Goal: Task Accomplishment & Management: Manage account settings

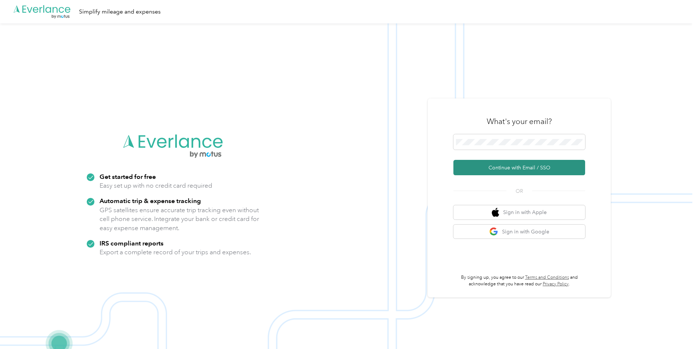
click at [514, 165] on button "Continue with Email / SSO" at bounding box center [520, 167] width 132 height 15
click at [487, 166] on button "Continue with Email / SSO" at bounding box center [520, 167] width 132 height 15
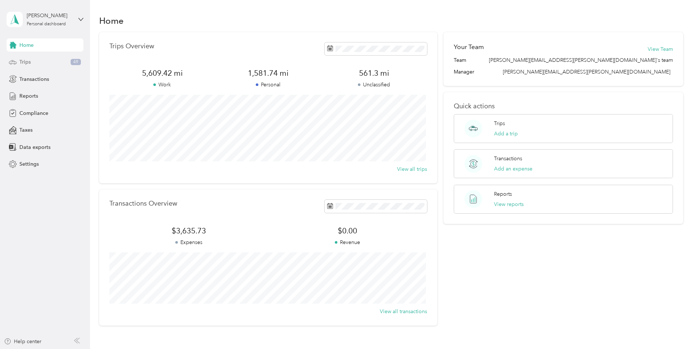
click at [34, 65] on div "Trips 49" at bounding box center [45, 62] width 77 height 13
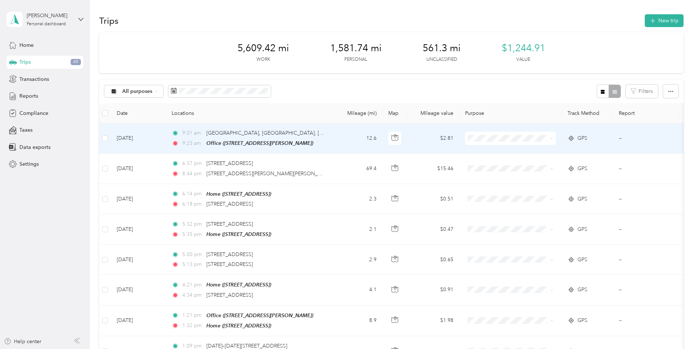
click at [539, 143] on span at bounding box center [510, 138] width 91 height 13
click at [551, 137] on icon at bounding box center [551, 138] width 3 height 3
click at [528, 152] on span "Convergint Technologies" at bounding box center [517, 152] width 68 height 8
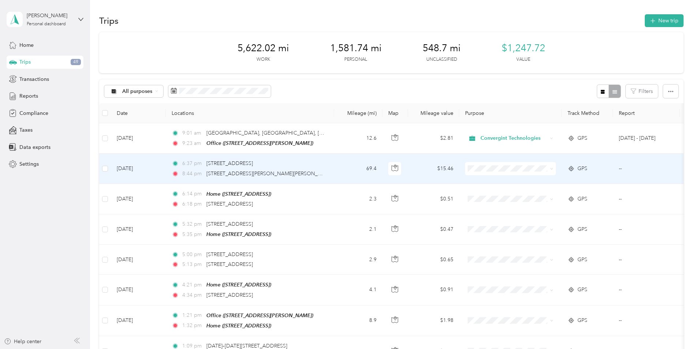
click at [548, 166] on span at bounding box center [551, 169] width 6 height 8
click at [552, 165] on span at bounding box center [551, 169] width 6 height 8
click at [551, 168] on icon at bounding box center [551, 168] width 3 height 3
click at [534, 197] on li "Personal" at bounding box center [510, 193] width 91 height 13
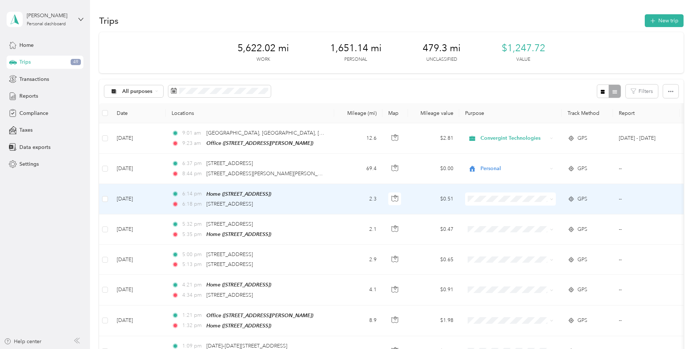
click at [552, 198] on icon at bounding box center [551, 199] width 3 height 3
click at [540, 224] on span "Personal" at bounding box center [517, 225] width 68 height 8
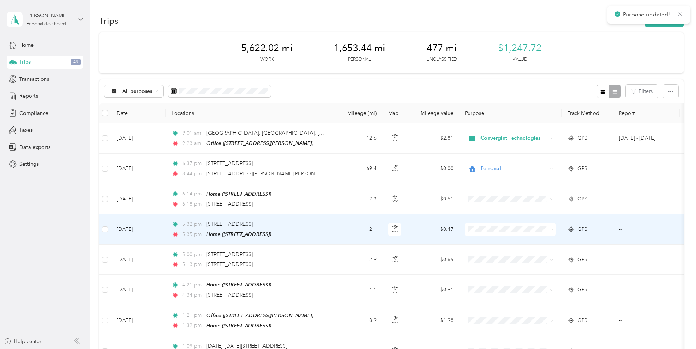
click at [552, 226] on span at bounding box center [551, 229] width 3 height 6
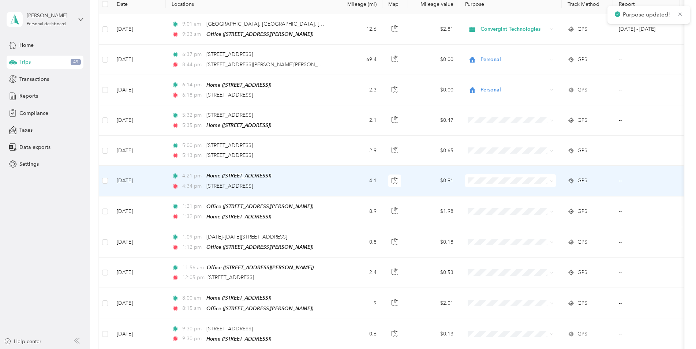
scroll to position [110, 0]
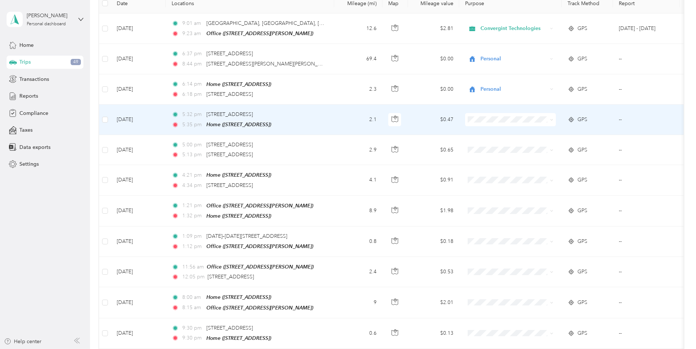
click at [549, 121] on span at bounding box center [551, 120] width 6 height 8
click at [552, 120] on icon at bounding box center [551, 119] width 3 height 3
click at [521, 146] on li "Personal" at bounding box center [510, 145] width 91 height 13
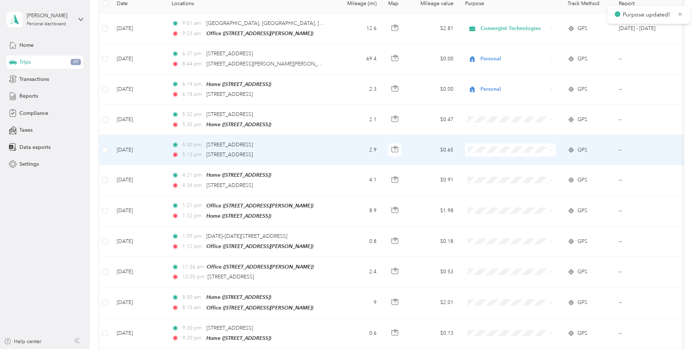
click at [552, 147] on span at bounding box center [551, 150] width 3 height 6
click at [554, 149] on span at bounding box center [510, 149] width 91 height 13
click at [551, 149] on icon at bounding box center [551, 150] width 3 height 3
click at [528, 176] on span "Personal" at bounding box center [517, 176] width 68 height 8
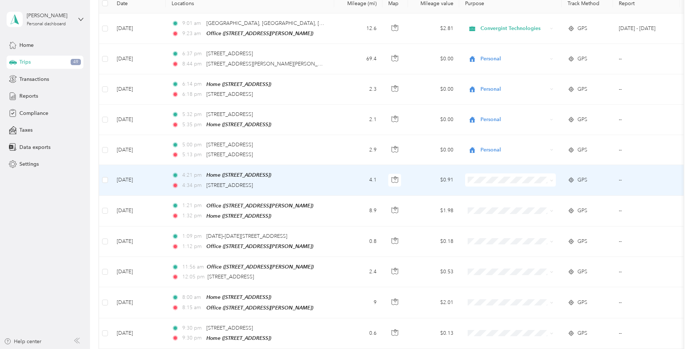
click at [555, 180] on span at bounding box center [510, 179] width 91 height 13
click at [530, 204] on span "Personal" at bounding box center [517, 206] width 68 height 8
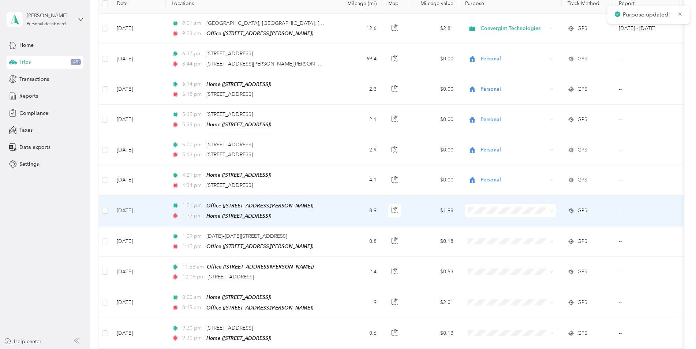
click at [550, 213] on span at bounding box center [551, 211] width 6 height 8
click at [550, 210] on icon at bounding box center [551, 210] width 3 height 3
click at [522, 224] on li "Convergint Technologies" at bounding box center [510, 222] width 91 height 13
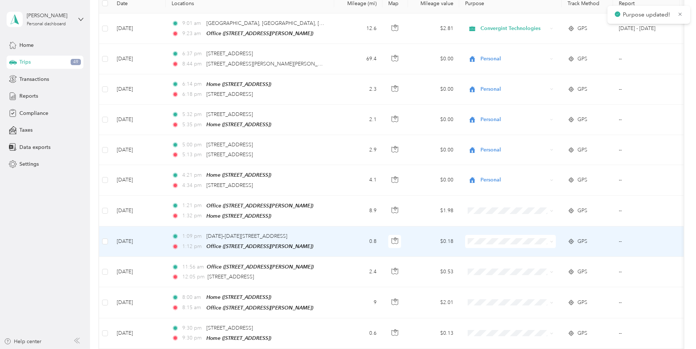
click at [549, 239] on span at bounding box center [551, 242] width 6 height 8
click at [553, 240] on icon at bounding box center [551, 241] width 3 height 3
click at [533, 266] on span "Personal" at bounding box center [517, 266] width 68 height 8
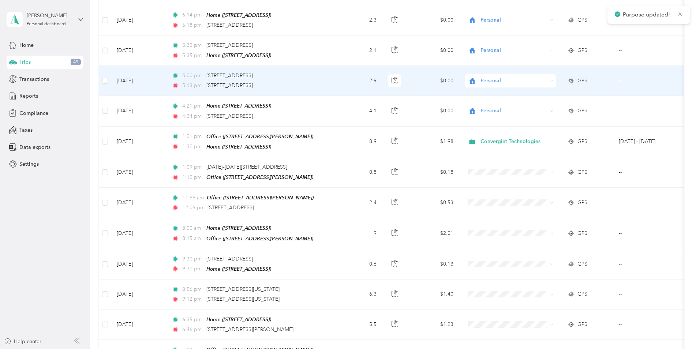
scroll to position [183, 0]
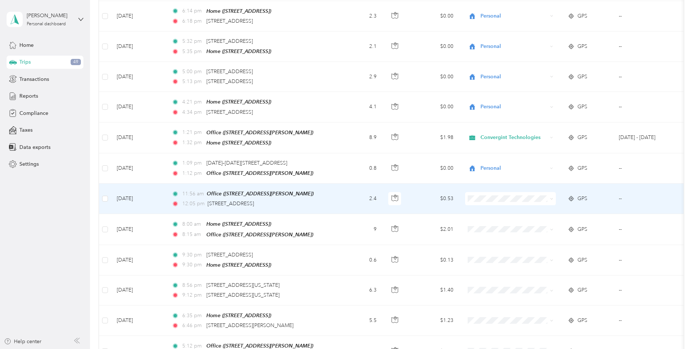
click at [552, 198] on icon at bounding box center [552, 198] width 2 height 1
click at [533, 223] on span "Personal" at bounding box center [517, 223] width 68 height 8
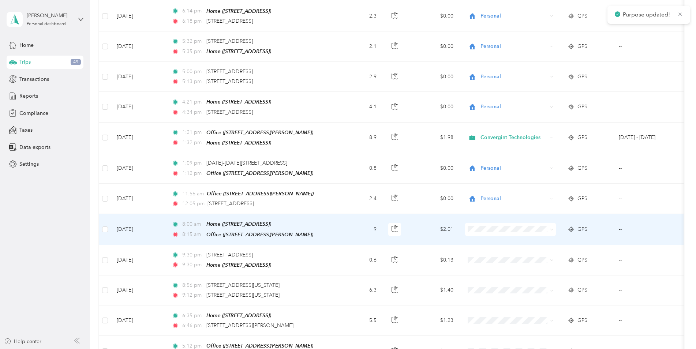
click at [533, 239] on span "Convergint Technologies" at bounding box center [517, 240] width 68 height 8
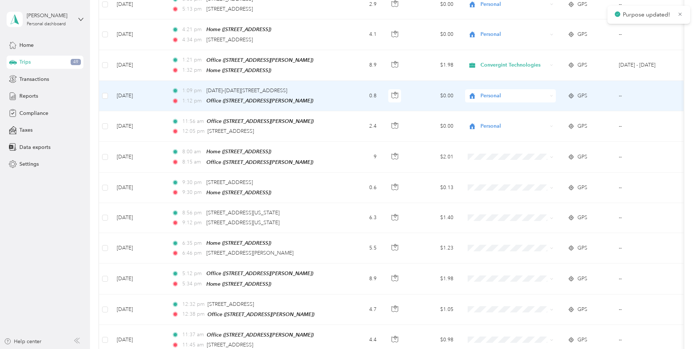
scroll to position [256, 0]
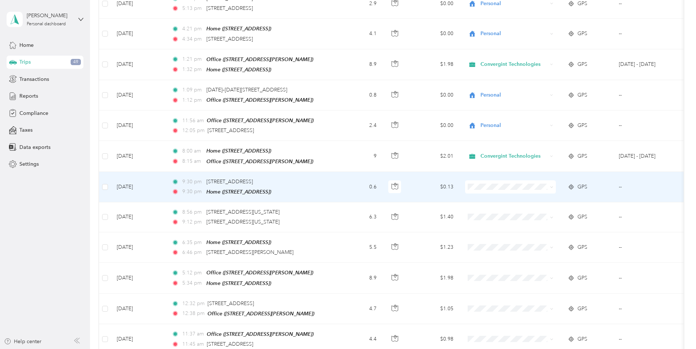
click at [528, 208] on span "Personal" at bounding box center [517, 208] width 68 height 8
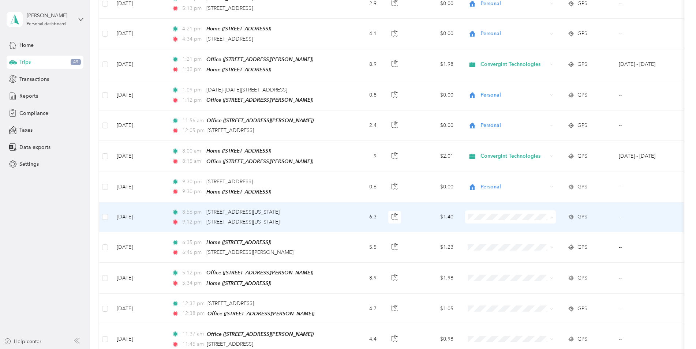
click at [508, 242] on li "Personal" at bounding box center [510, 239] width 91 height 13
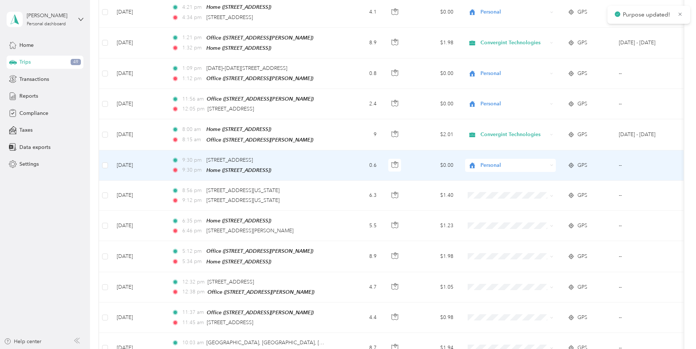
scroll to position [329, 0]
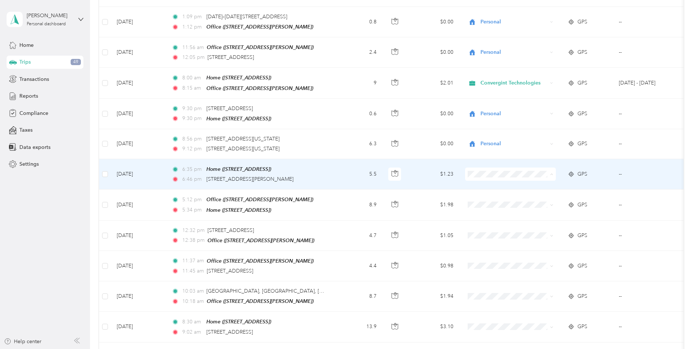
click at [495, 195] on span "Personal" at bounding box center [517, 197] width 68 height 8
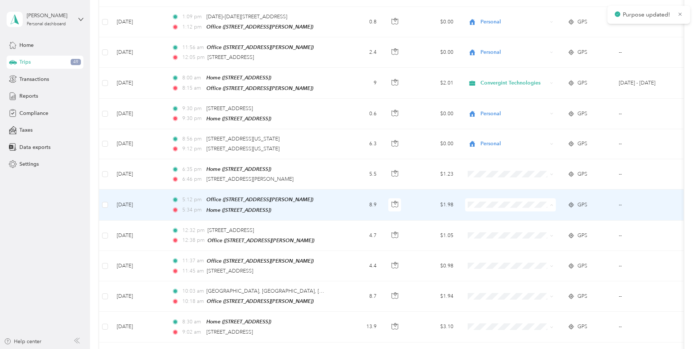
click at [525, 214] on span "Convergint Technologies" at bounding box center [517, 214] width 68 height 8
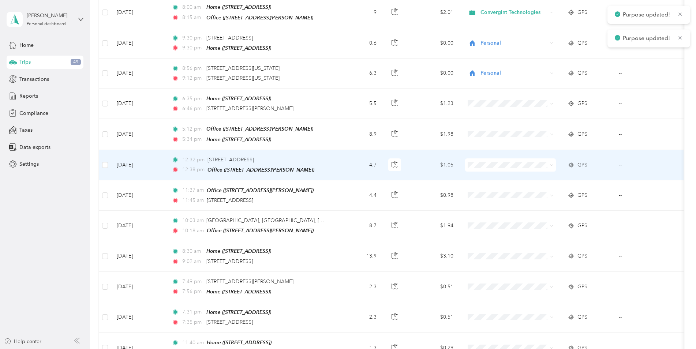
scroll to position [403, 0]
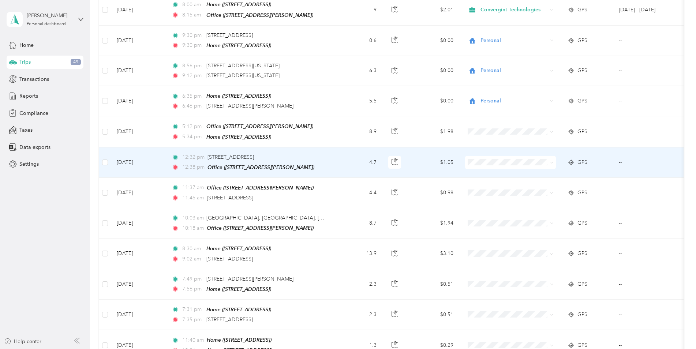
click at [478, 171] on icon at bounding box center [475, 170] width 6 height 5
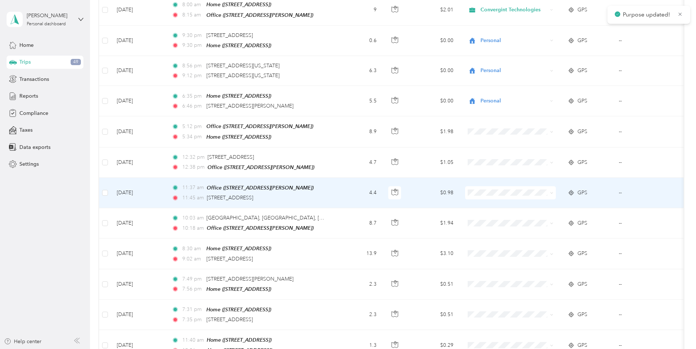
click at [481, 197] on li "Convergint Technologies" at bounding box center [510, 199] width 91 height 13
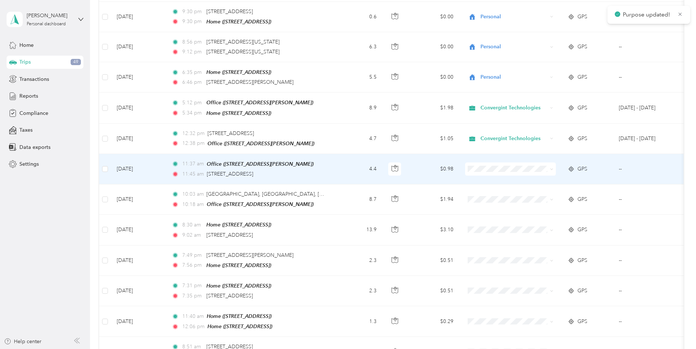
scroll to position [439, 0]
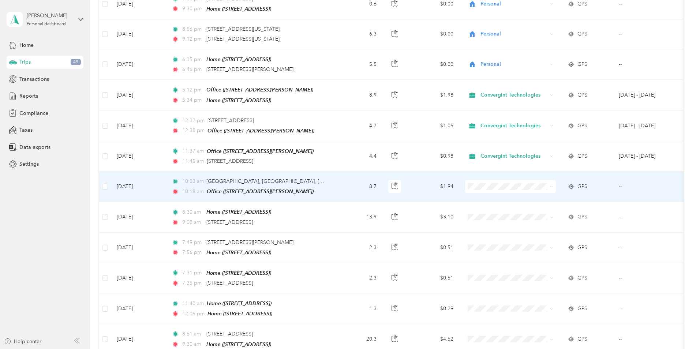
click at [481, 194] on span "Convergint Technologies" at bounding box center [510, 193] width 81 height 8
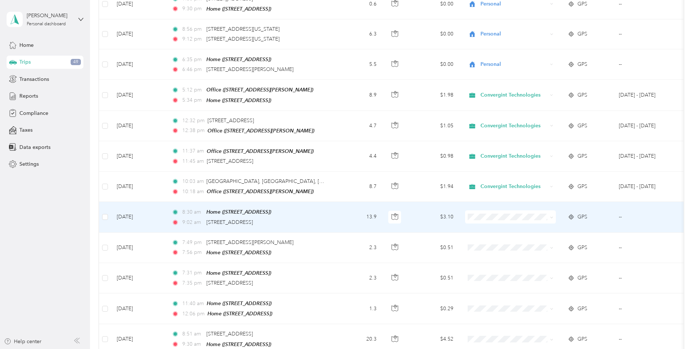
click at [480, 222] on span "Convergint Technologies" at bounding box center [510, 222] width 81 height 8
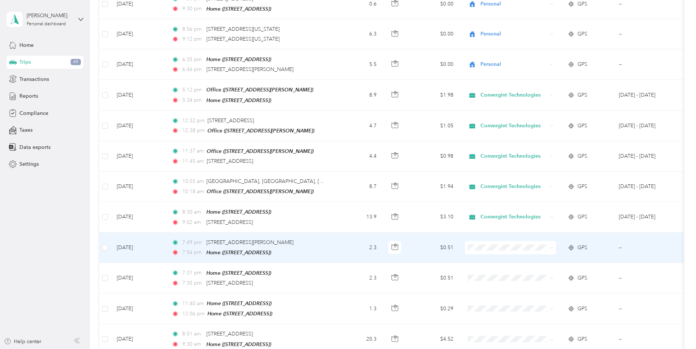
click at [481, 268] on span "Personal" at bounding box center [510, 267] width 81 height 8
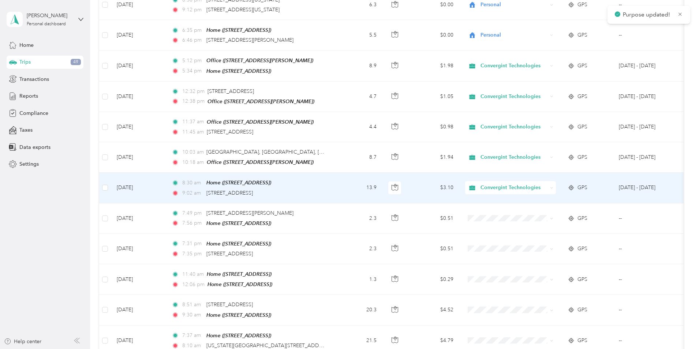
scroll to position [512, 0]
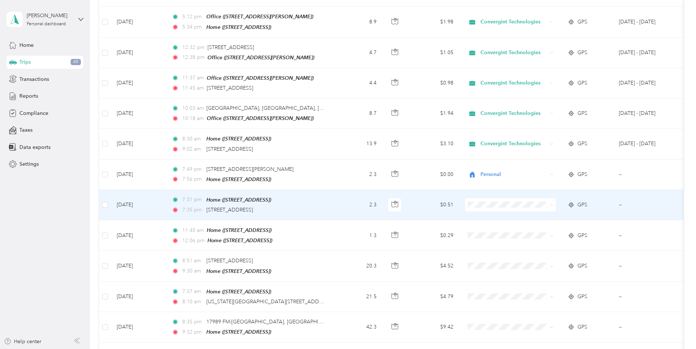
click at [477, 226] on li "Personal" at bounding box center [510, 224] width 91 height 13
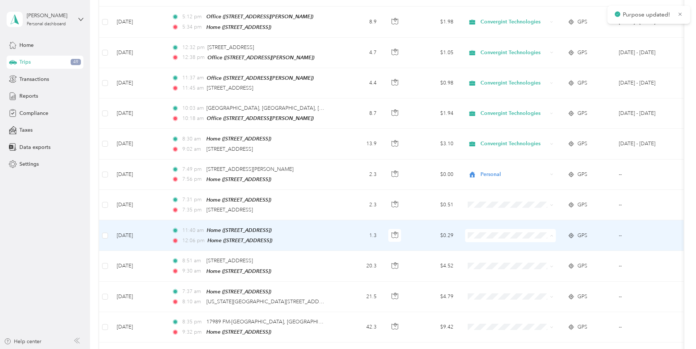
click at [475, 255] on icon at bounding box center [474, 254] width 9 height 6
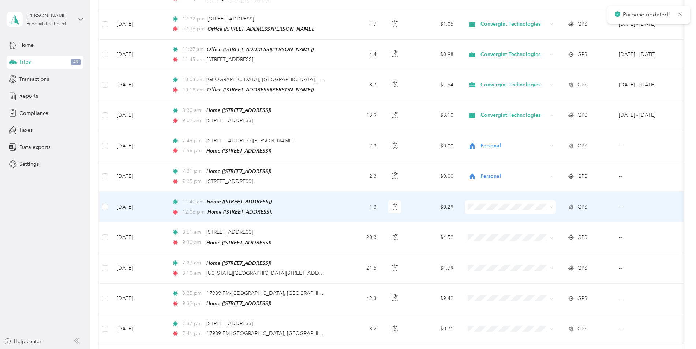
scroll to position [549, 0]
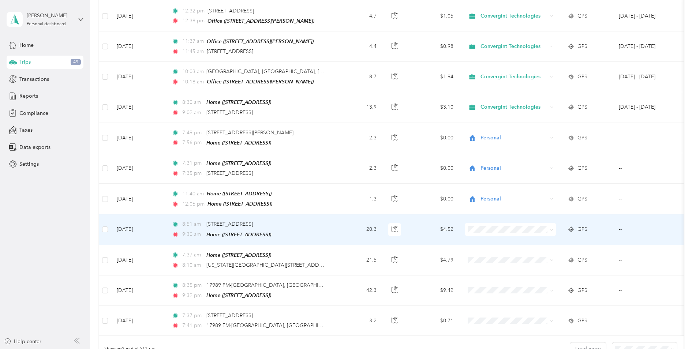
click at [474, 236] on span "Convergint Technologies" at bounding box center [510, 233] width 81 height 8
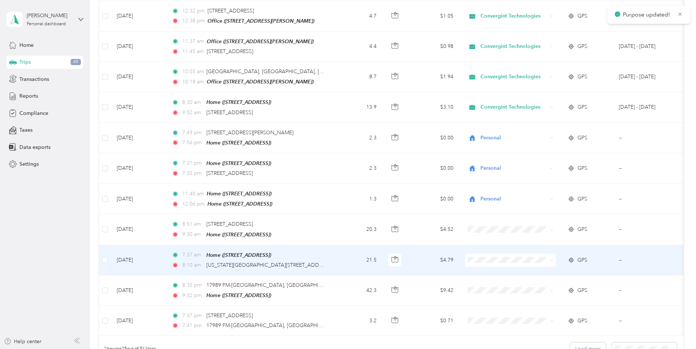
click at [477, 254] on span at bounding box center [510, 260] width 91 height 13
click at [483, 265] on span "Convergint Technologies" at bounding box center [517, 265] width 68 height 8
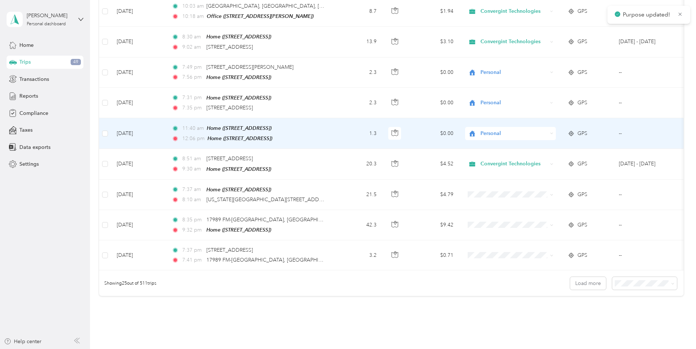
scroll to position [622, 0]
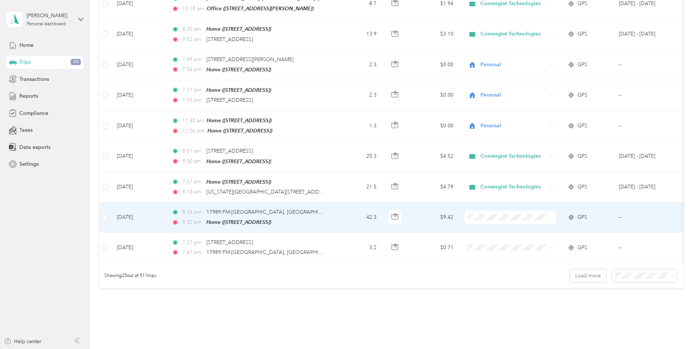
click at [482, 231] on li "Personal" at bounding box center [510, 234] width 91 height 13
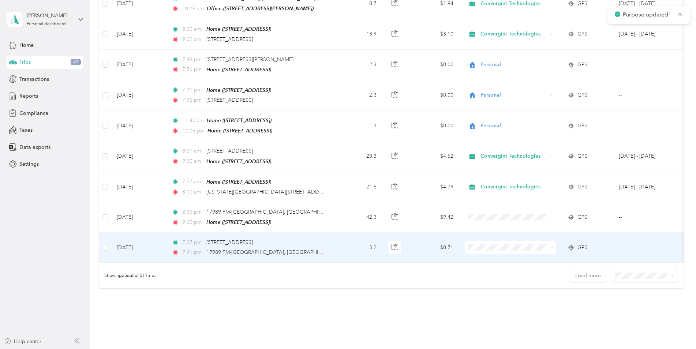
click at [490, 264] on span "Personal" at bounding box center [517, 262] width 68 height 8
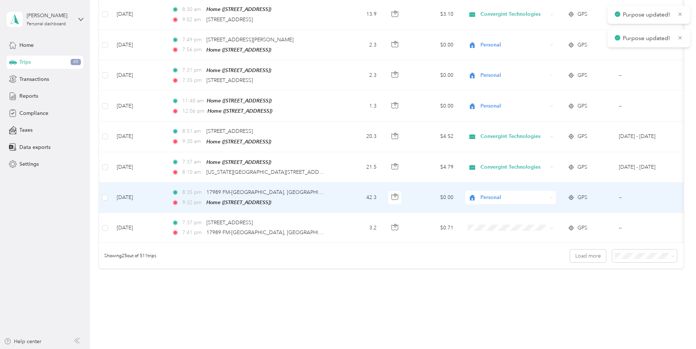
scroll to position [659, 0]
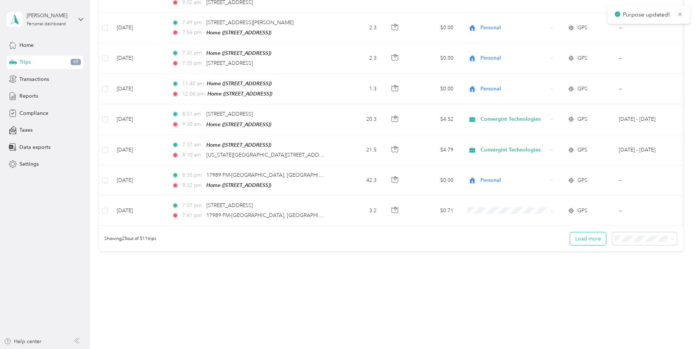
click at [587, 235] on button "Load more" at bounding box center [588, 238] width 36 height 13
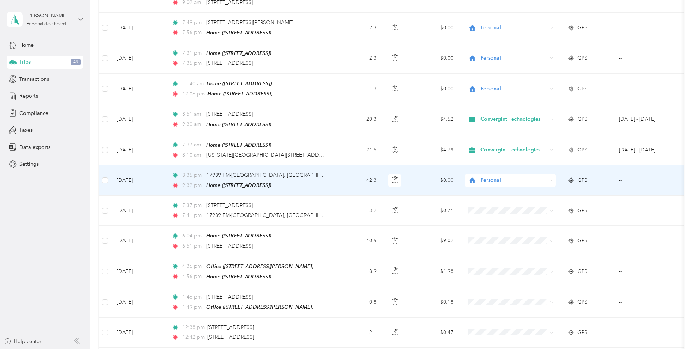
scroll to position [0, 0]
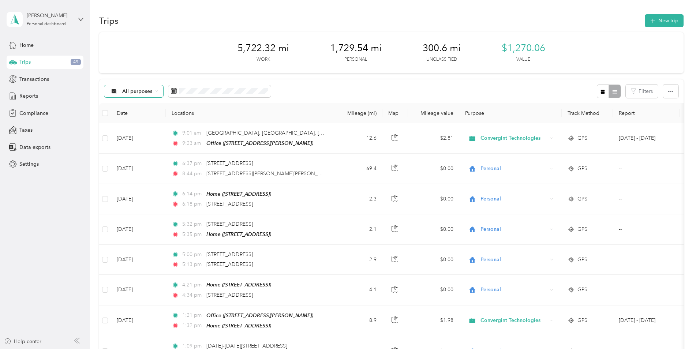
click at [156, 92] on icon at bounding box center [156, 91] width 3 height 3
click at [150, 116] on span "Unclassified" at bounding box center [152, 117] width 60 height 8
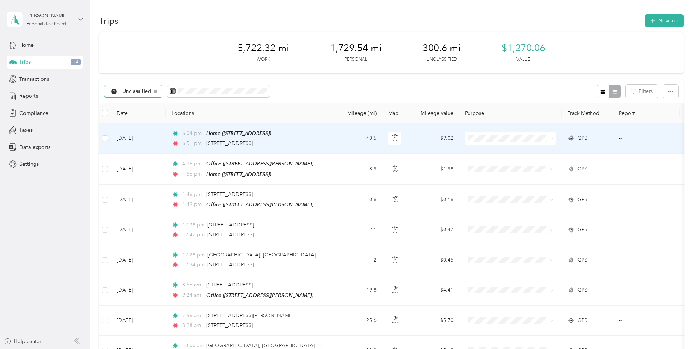
click at [493, 162] on span "Personal" at bounding box center [517, 164] width 68 height 8
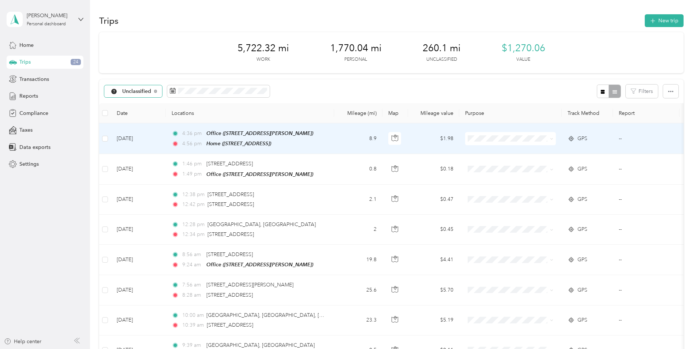
click at [493, 153] on li "Convergint Technologies" at bounding box center [510, 150] width 91 height 13
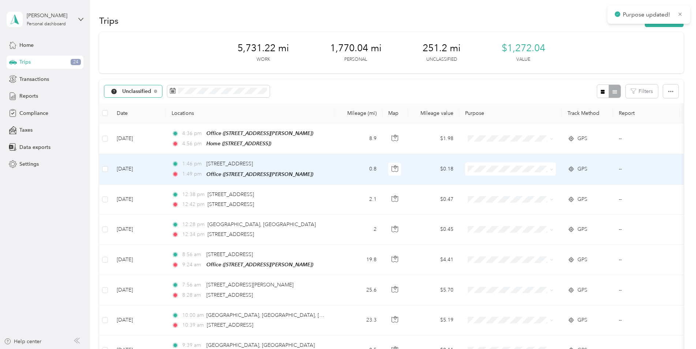
click at [492, 161] on td at bounding box center [510, 169] width 102 height 30
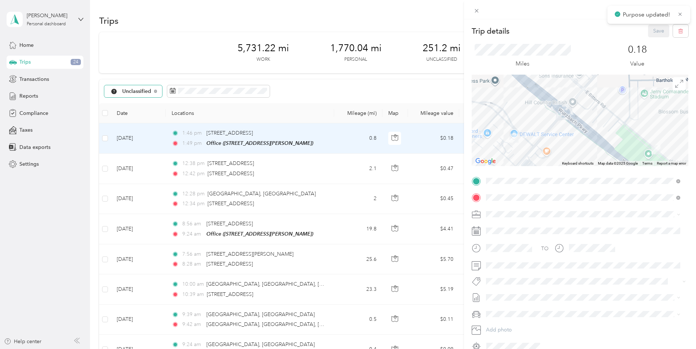
click at [408, 87] on div "Trip details Save This trip cannot be edited because it is either under review,…" at bounding box center [348, 174] width 696 height 349
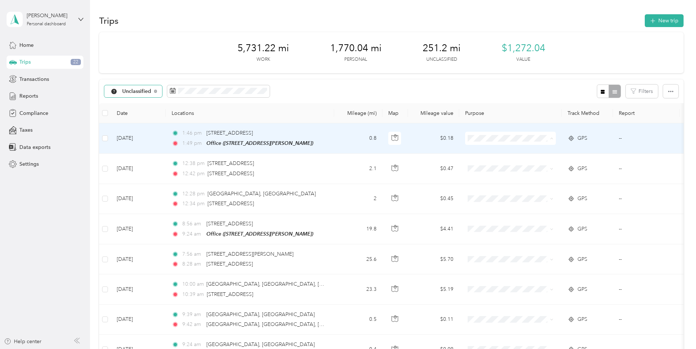
click at [484, 162] on span "Personal" at bounding box center [517, 165] width 68 height 8
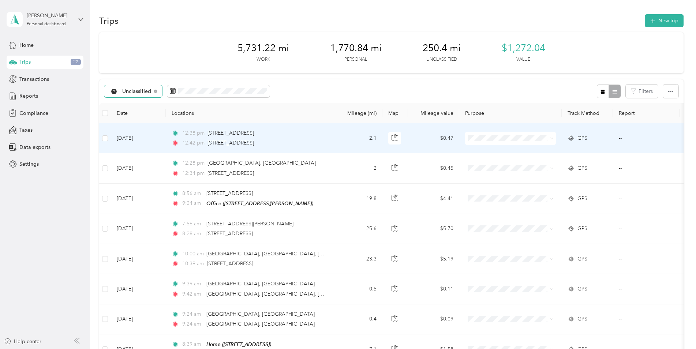
click at [482, 142] on span at bounding box center [510, 138] width 91 height 13
click at [486, 160] on li "Personal" at bounding box center [510, 164] width 91 height 13
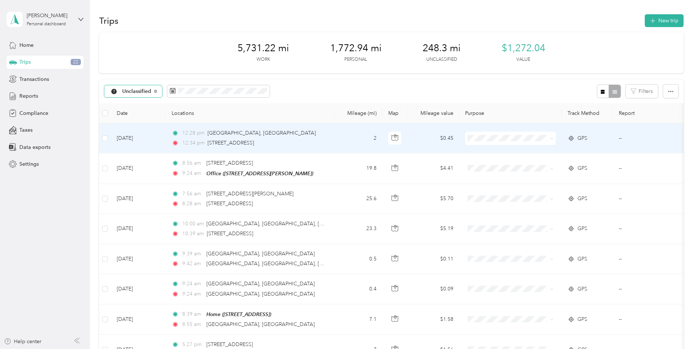
click at [481, 163] on span "Personal" at bounding box center [510, 165] width 81 height 8
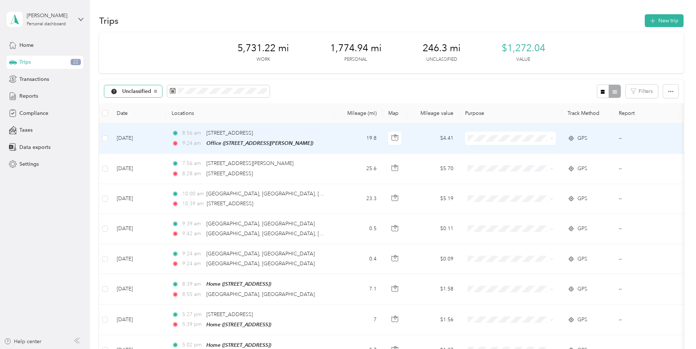
click at [478, 154] on li "Convergint Technologies" at bounding box center [510, 152] width 91 height 13
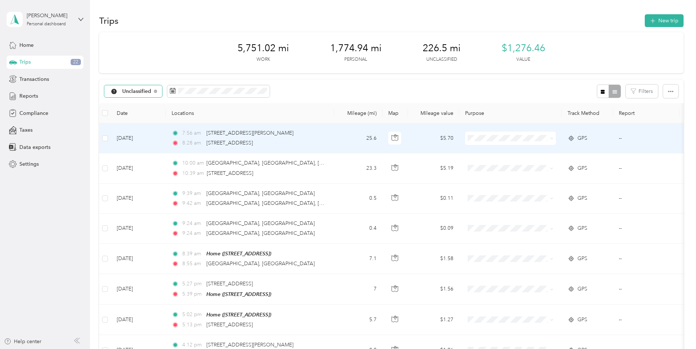
click at [477, 150] on icon at bounding box center [474, 152] width 9 height 6
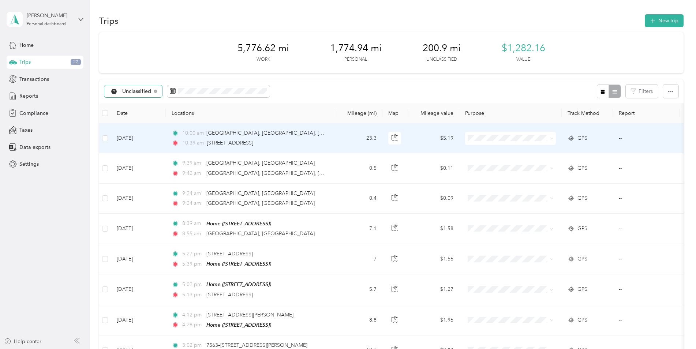
click at [485, 152] on span "Convergint Technologies" at bounding box center [517, 152] width 68 height 8
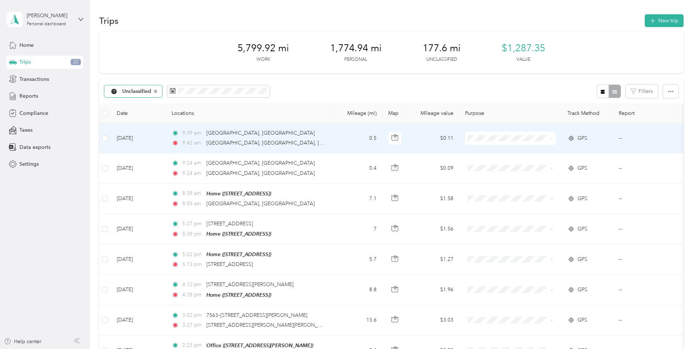
click at [494, 164] on span "Personal" at bounding box center [517, 165] width 68 height 8
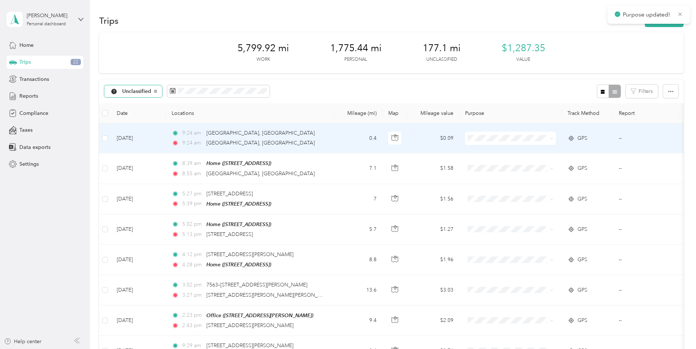
click at [481, 162] on span "Personal" at bounding box center [510, 165] width 81 height 8
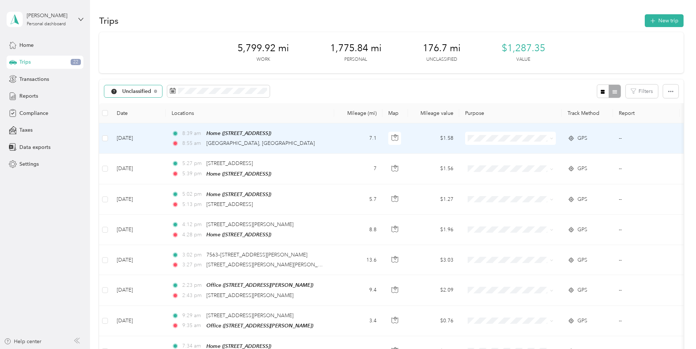
click at [482, 154] on li "Convergint Technologies" at bounding box center [510, 152] width 91 height 13
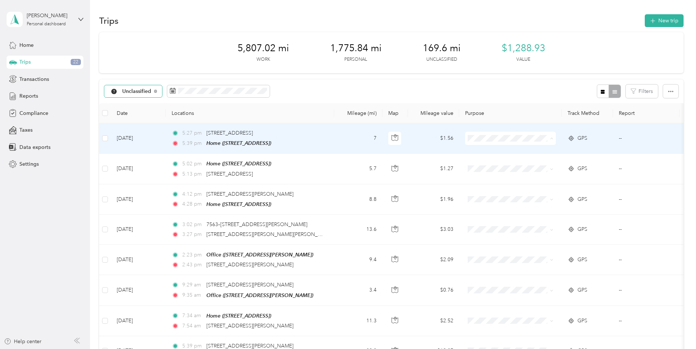
click at [482, 163] on span "Personal" at bounding box center [510, 165] width 81 height 8
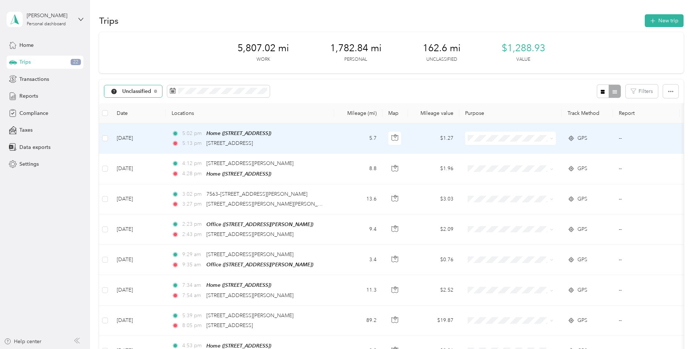
click at [474, 163] on icon at bounding box center [475, 165] width 6 height 6
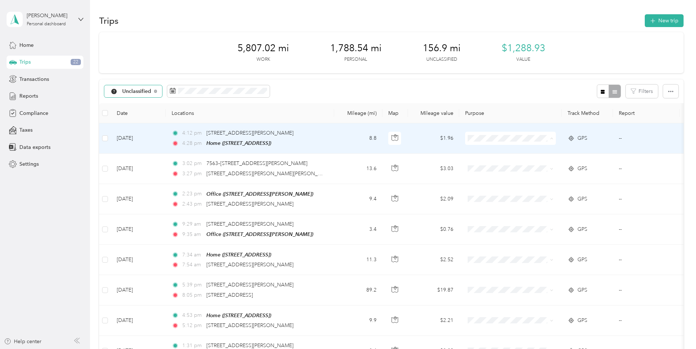
click at [473, 164] on icon at bounding box center [474, 165] width 9 height 6
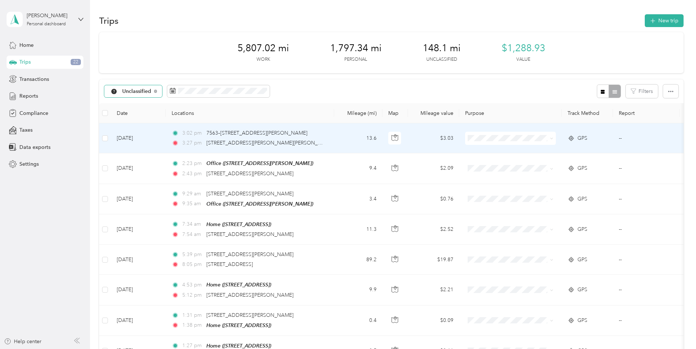
click at [476, 148] on span "Convergint Technologies" at bounding box center [510, 152] width 81 height 8
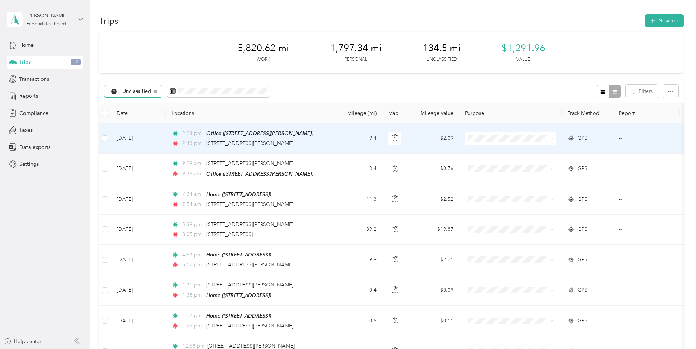
click at [477, 148] on li "Convergint Technologies" at bounding box center [510, 148] width 91 height 13
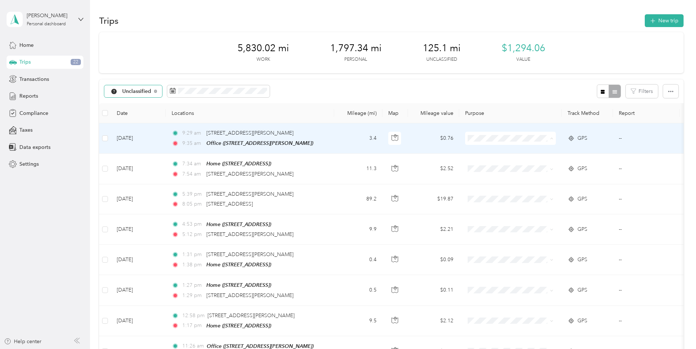
click at [482, 162] on span "Personal" at bounding box center [510, 165] width 81 height 8
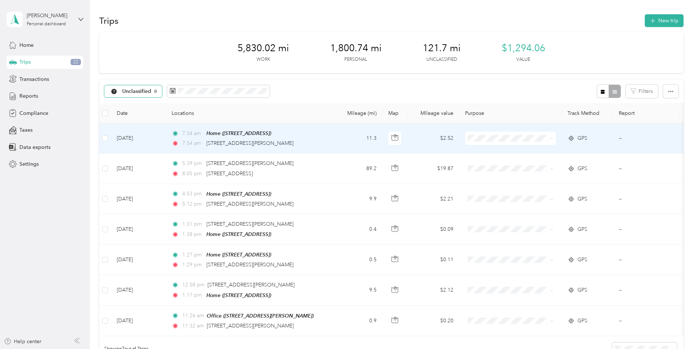
click at [476, 147] on li "Convergint Technologies" at bounding box center [510, 152] width 91 height 13
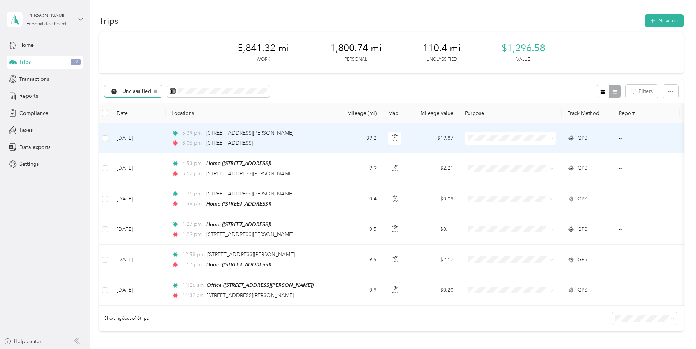
click at [475, 164] on icon at bounding box center [475, 165] width 6 height 6
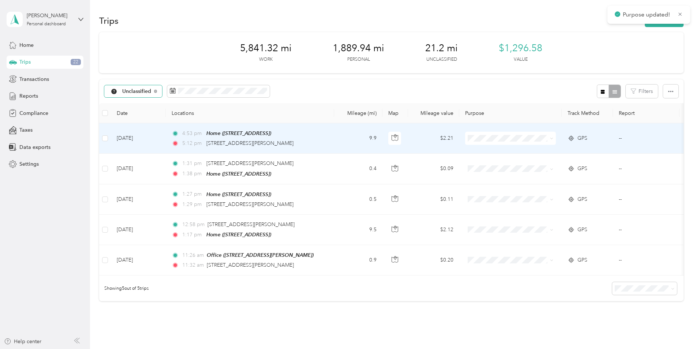
click at [467, 138] on span at bounding box center [510, 138] width 91 height 13
click at [479, 165] on icon at bounding box center [474, 165] width 9 height 6
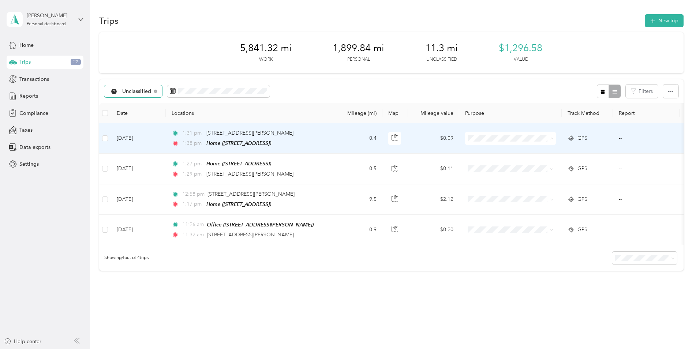
click at [475, 165] on icon at bounding box center [474, 165] width 9 height 6
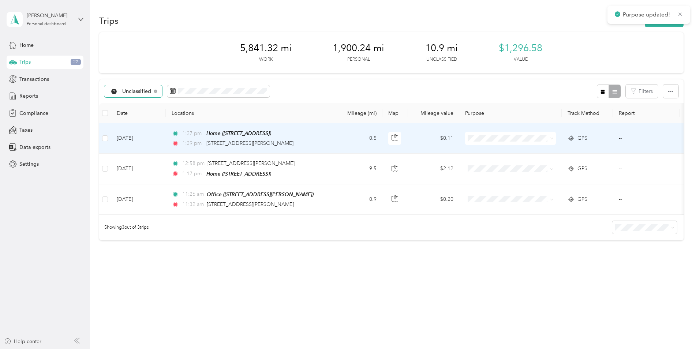
click at [440, 139] on td "$0.11" at bounding box center [433, 138] width 51 height 30
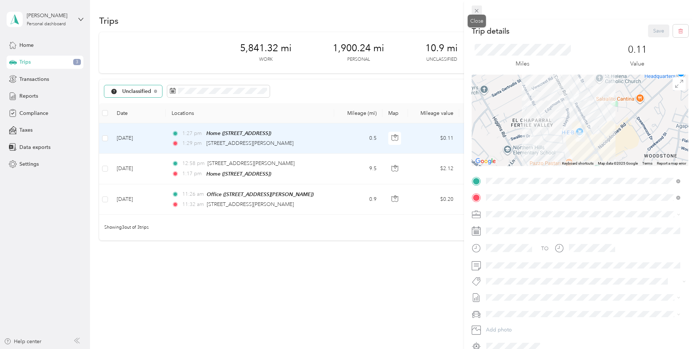
click at [478, 11] on icon at bounding box center [477, 11] width 6 height 6
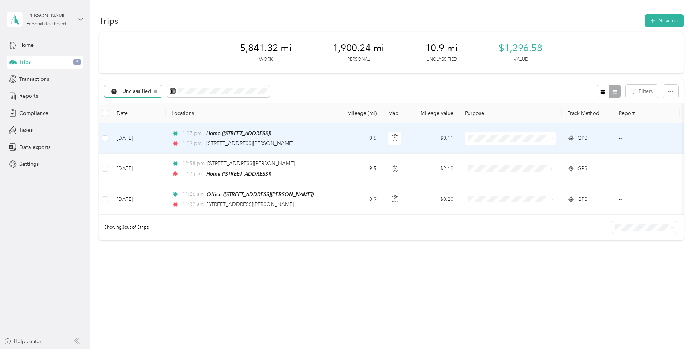
click at [493, 165] on span "Personal" at bounding box center [517, 165] width 68 height 8
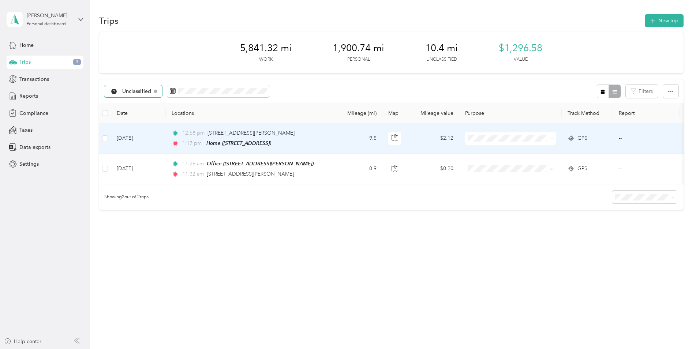
click at [484, 150] on span "Convergint Technologies" at bounding box center [517, 150] width 68 height 8
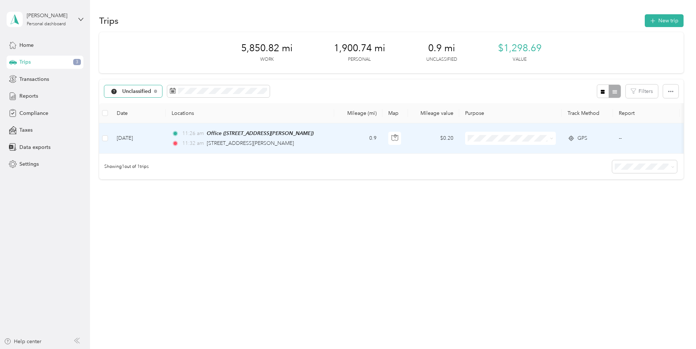
click at [507, 163] on span "Personal" at bounding box center [517, 164] width 68 height 8
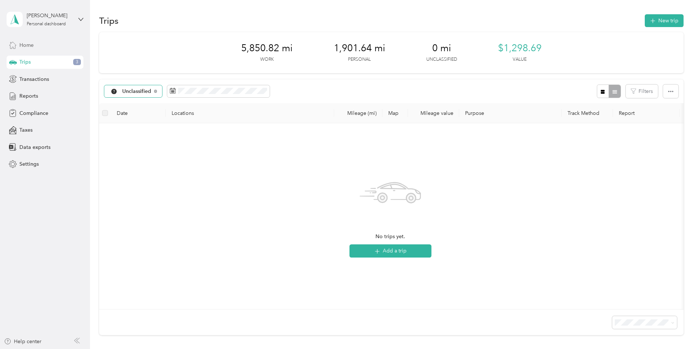
click at [29, 48] on span "Home" at bounding box center [26, 45] width 14 height 8
